Goal: Task Accomplishment & Management: Manage account settings

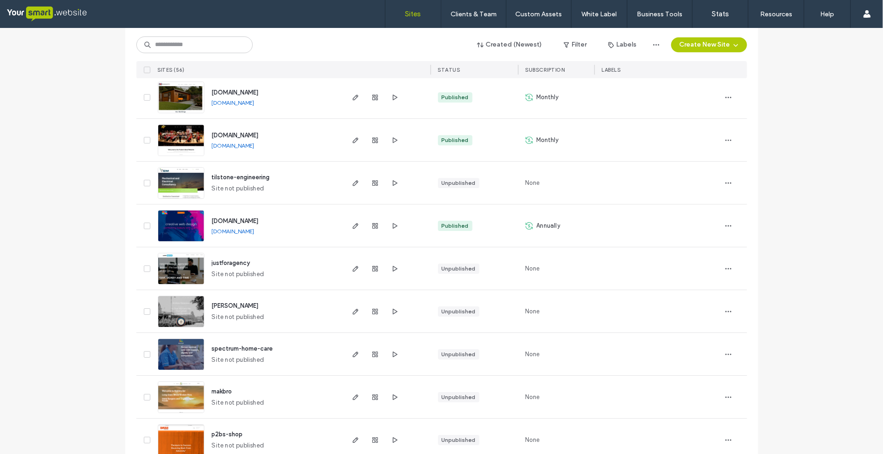
scroll to position [1397, 0]
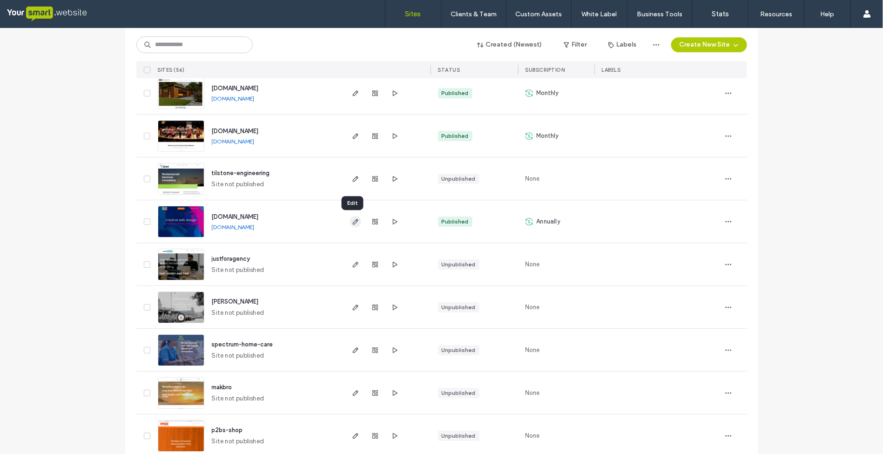
click at [352, 222] on icon "button" at bounding box center [355, 221] width 7 height 7
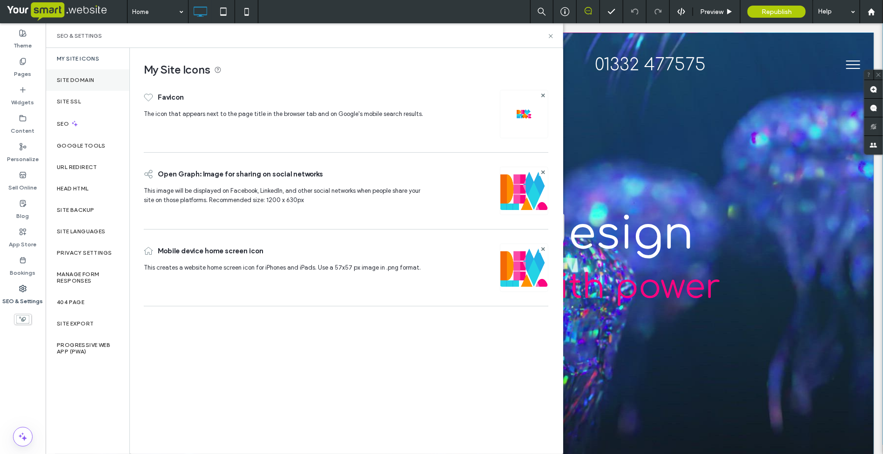
click at [75, 77] on label "Site Domain" at bounding box center [75, 80] width 37 height 7
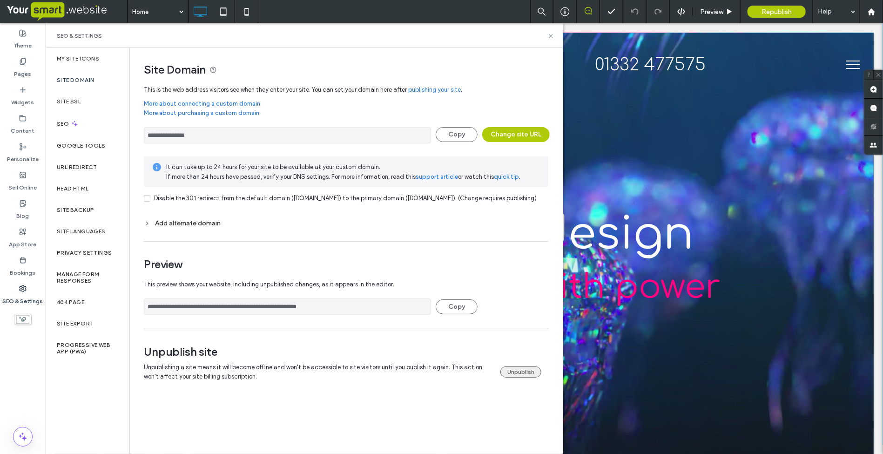
click at [521, 378] on button "Unpublish" at bounding box center [520, 371] width 41 height 11
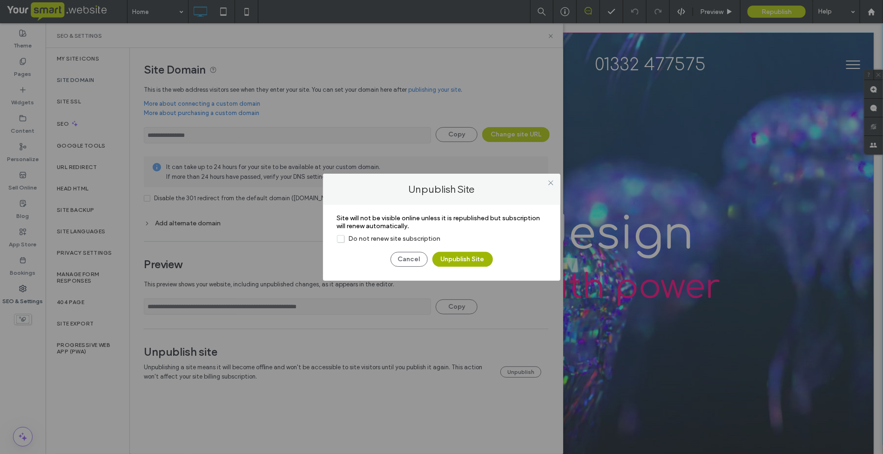
click at [469, 258] on button "Unpublish Site" at bounding box center [463, 259] width 61 height 15
